Goal: Task Accomplishment & Management: Use online tool/utility

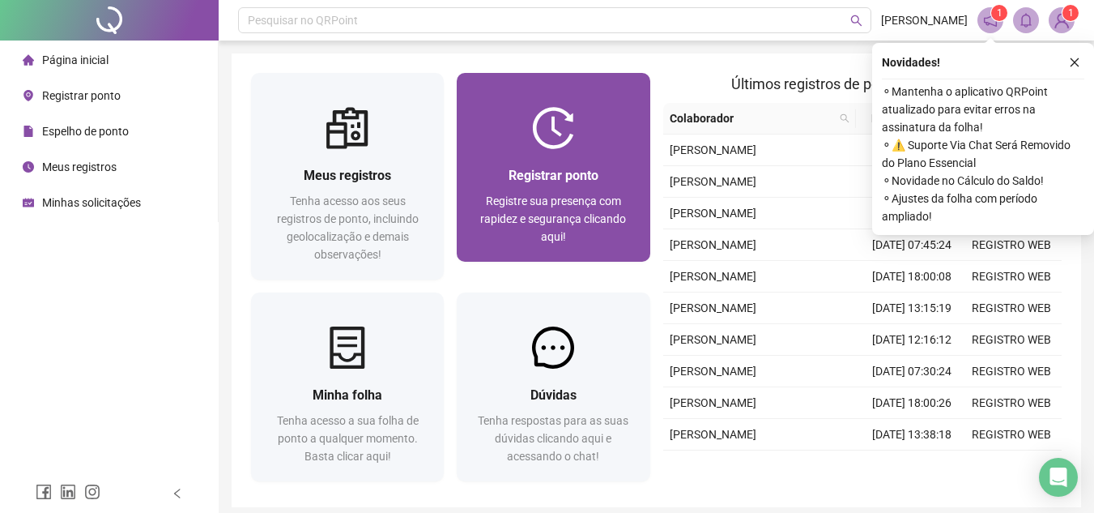
click at [568, 175] on span "Registrar ponto" at bounding box center [554, 175] width 90 height 15
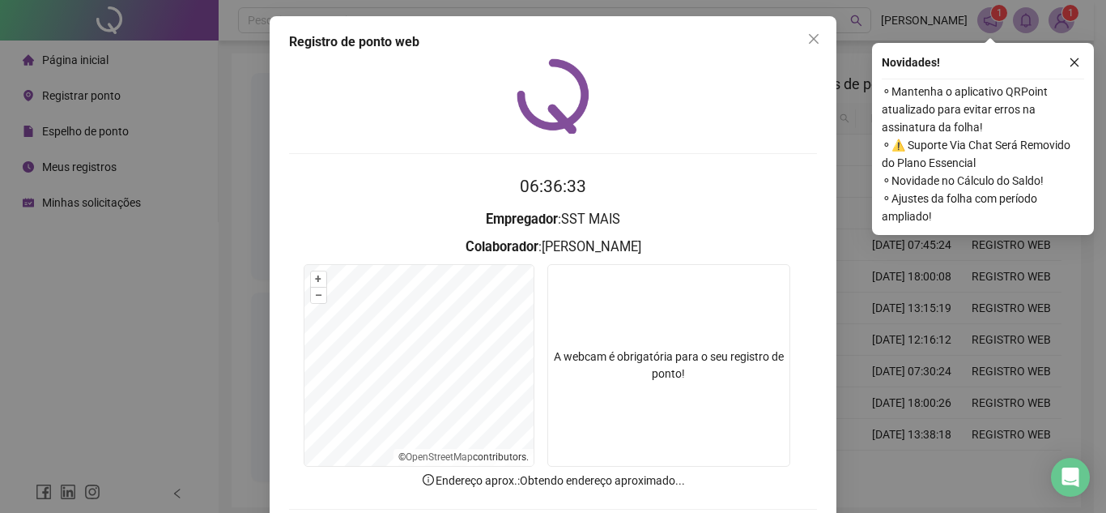
scroll to position [84, 0]
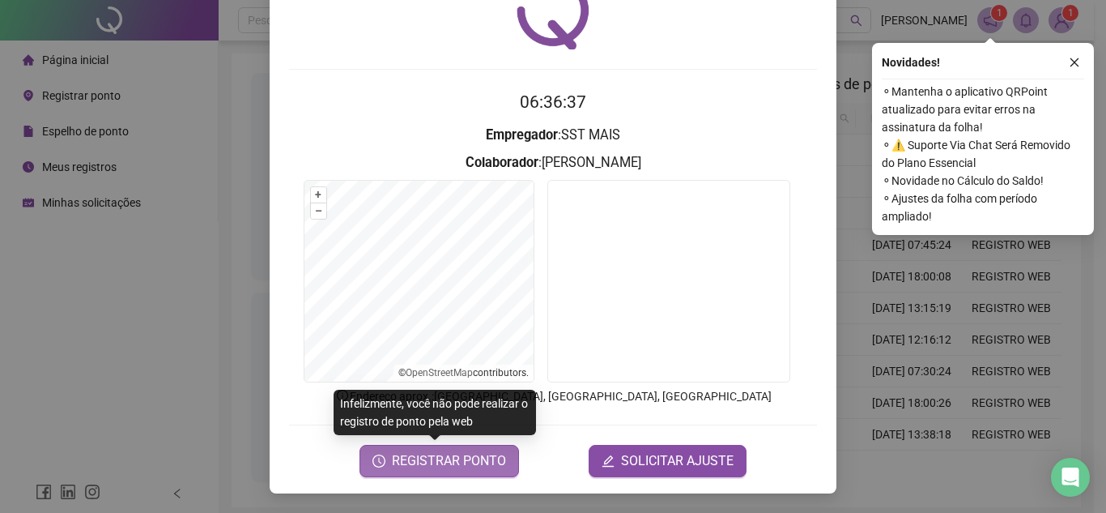
click at [488, 462] on span "REGISTRAR PONTO" at bounding box center [449, 460] width 114 height 19
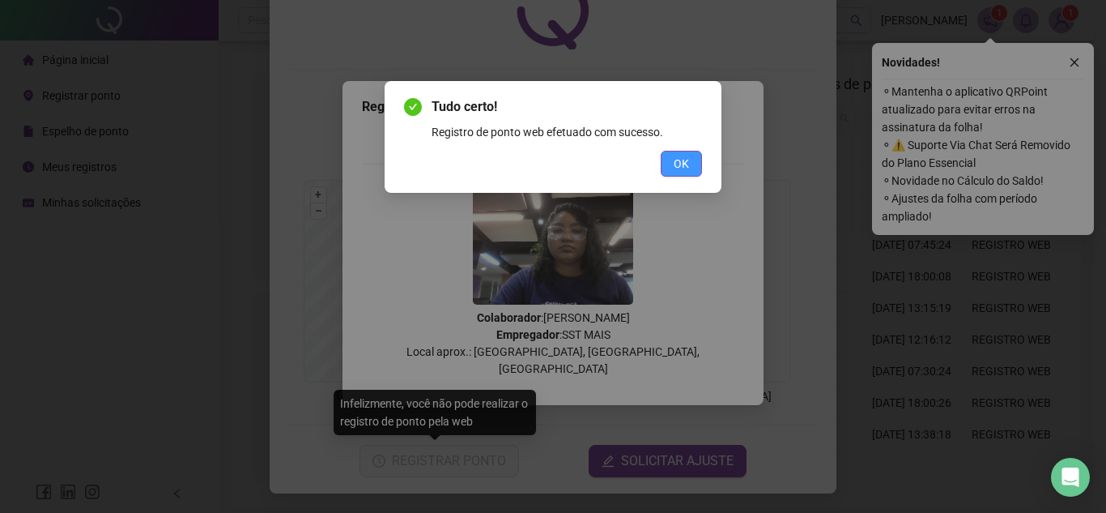
click at [687, 156] on span "OK" at bounding box center [681, 164] width 15 height 18
click at [687, 156] on div "Tudo certo! Registro de ponto web efetuado com sucesso. OK" at bounding box center [553, 256] width 1106 height 513
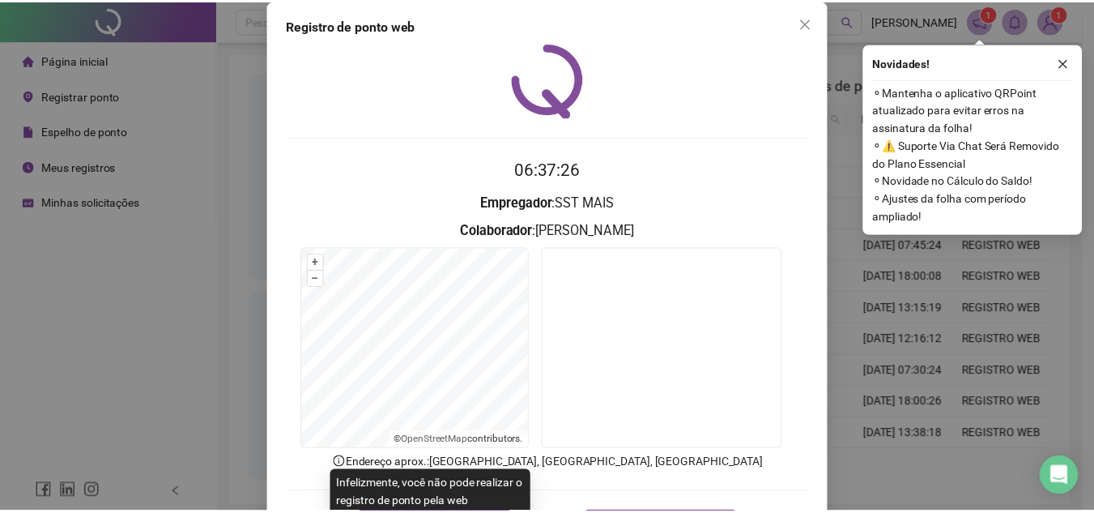
scroll to position [0, 0]
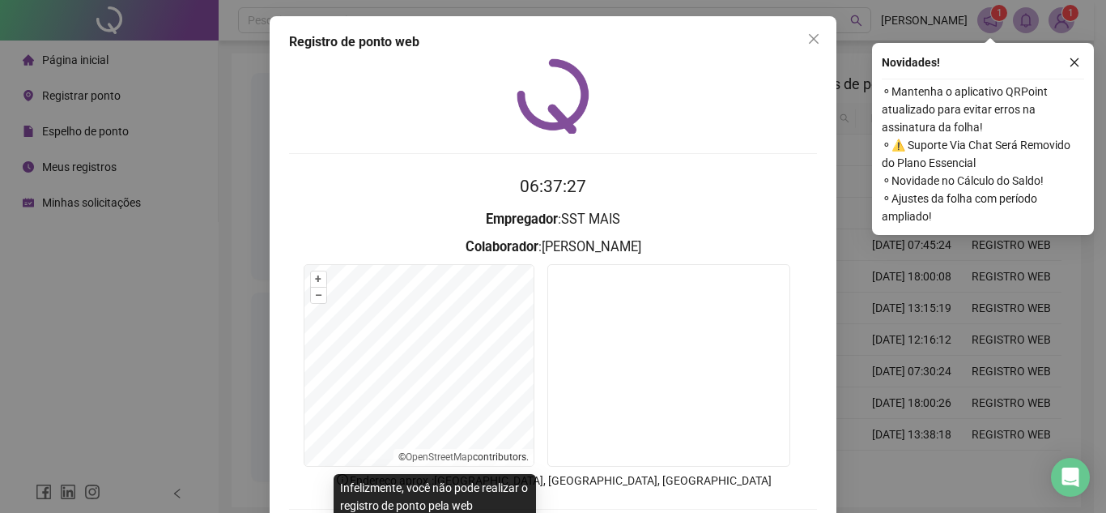
drag, startPoint x: 810, startPoint y: 42, endPoint x: 810, endPoint y: 58, distance: 15.4
click at [812, 45] on icon "close" at bounding box center [814, 38] width 13 height 13
